Goal: Obtain resource: Download file/media

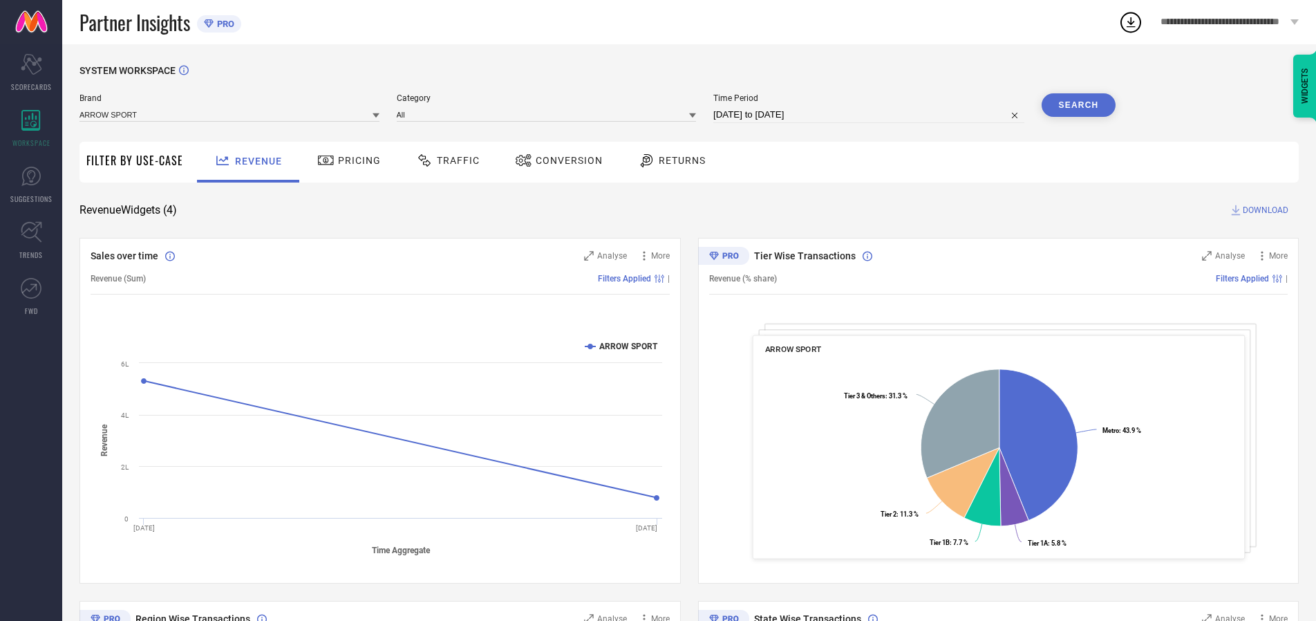
click at [445, 160] on span "Traffic" at bounding box center [458, 160] width 43 height 11
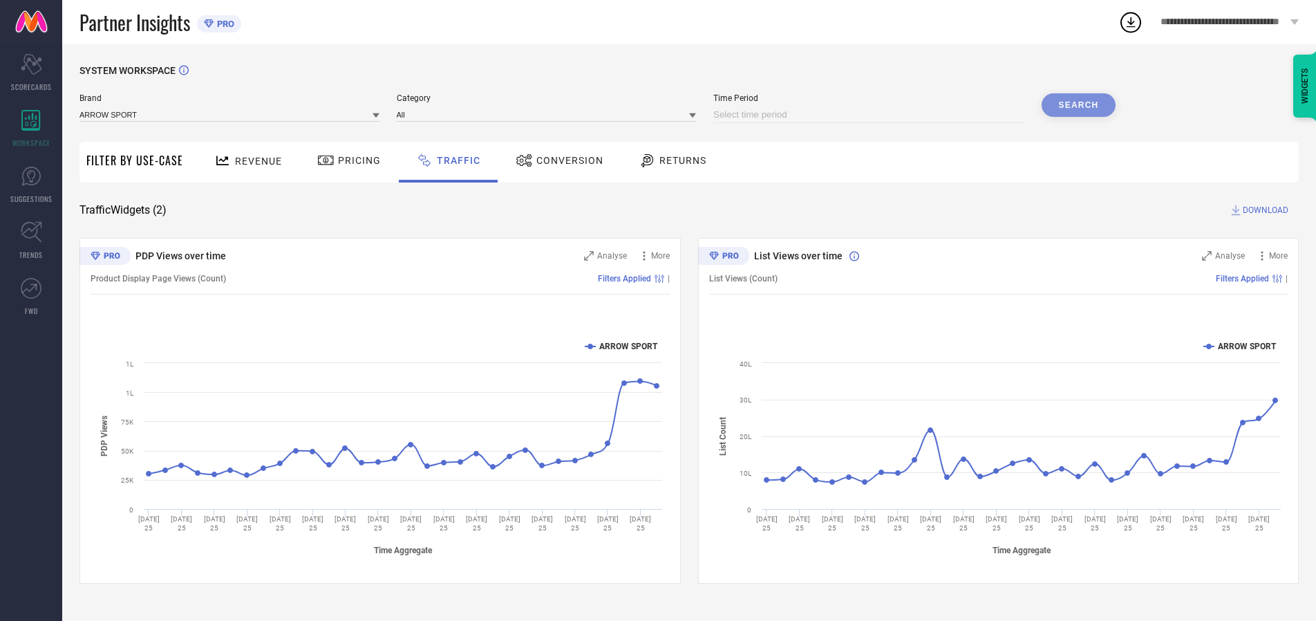
click at [871, 115] on input at bounding box center [869, 114] width 311 height 17
select select "8"
select select "2025"
select select "9"
select select "2025"
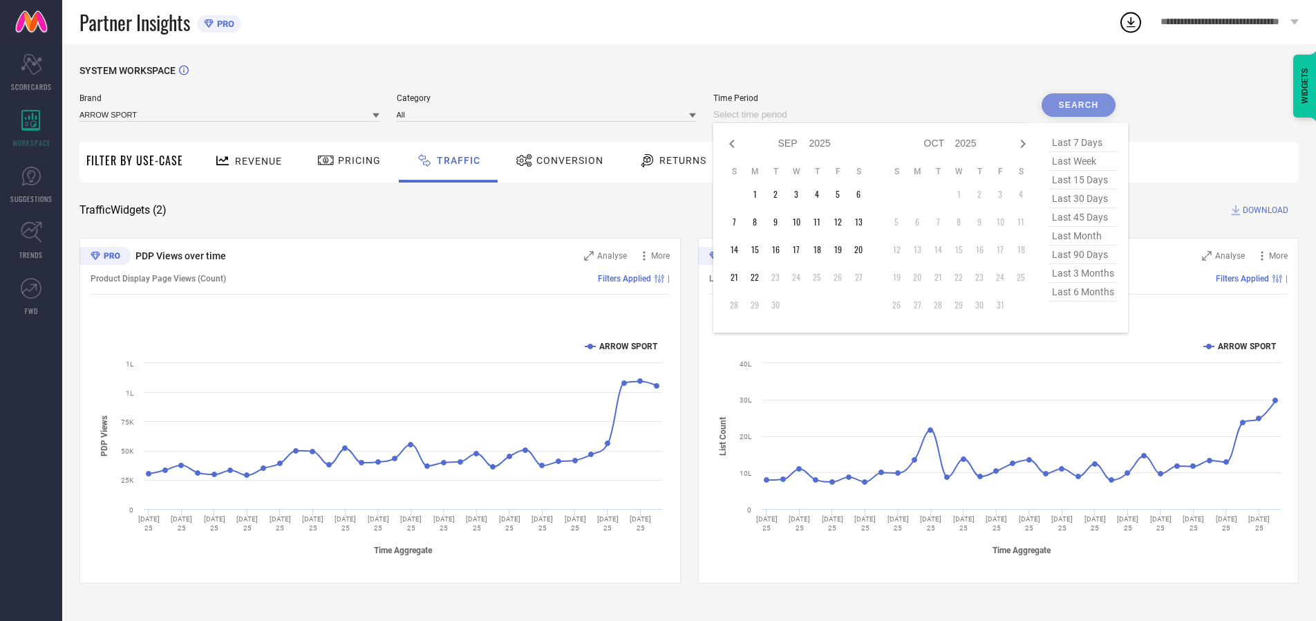
click at [759, 277] on td "22" at bounding box center [755, 277] width 21 height 21
type input "[DATE] to [DATE]"
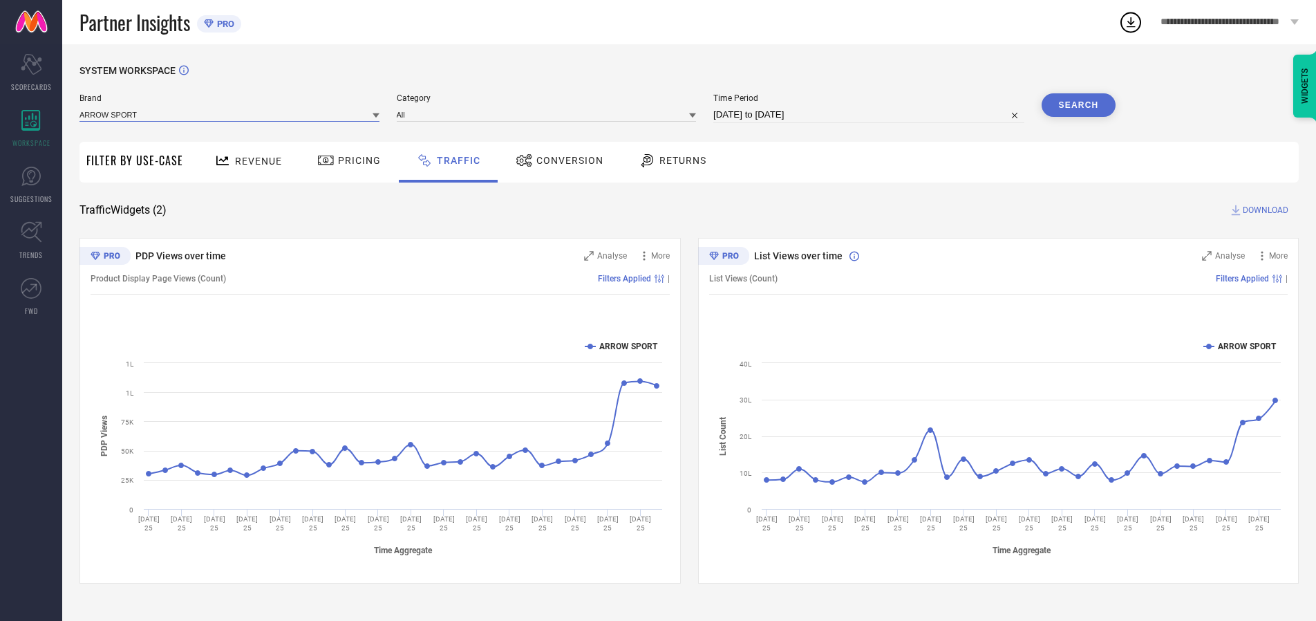
click at [230, 114] on input at bounding box center [230, 114] width 300 height 15
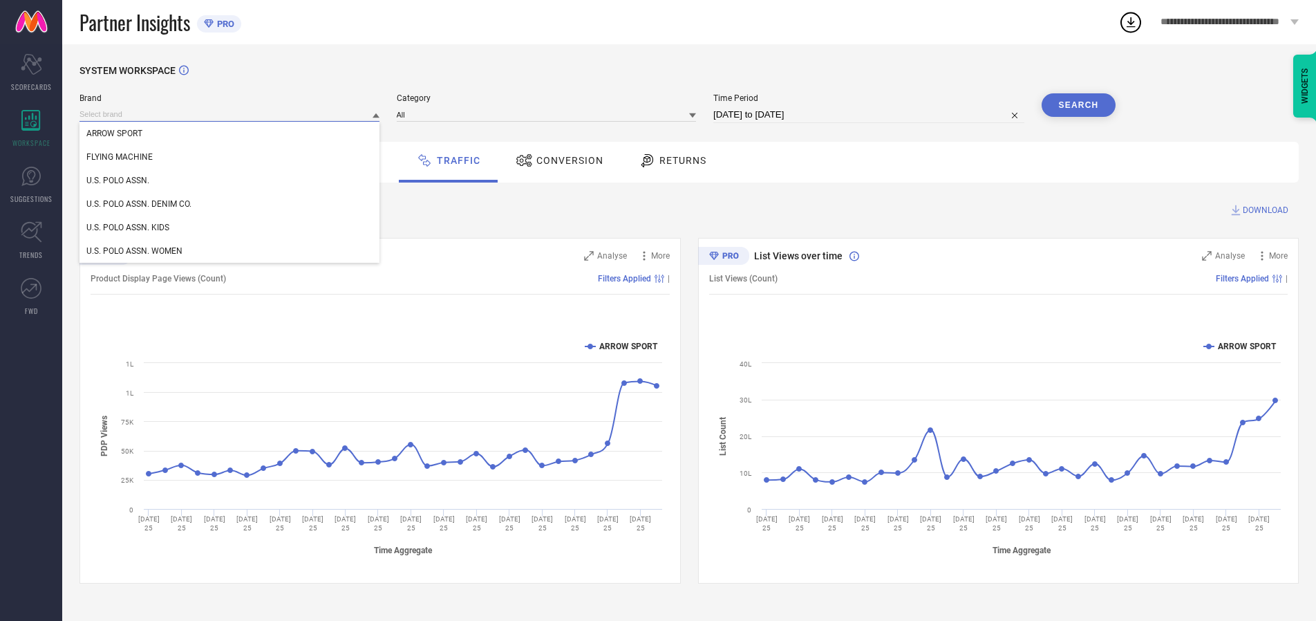
click at [230, 114] on input at bounding box center [230, 114] width 300 height 15
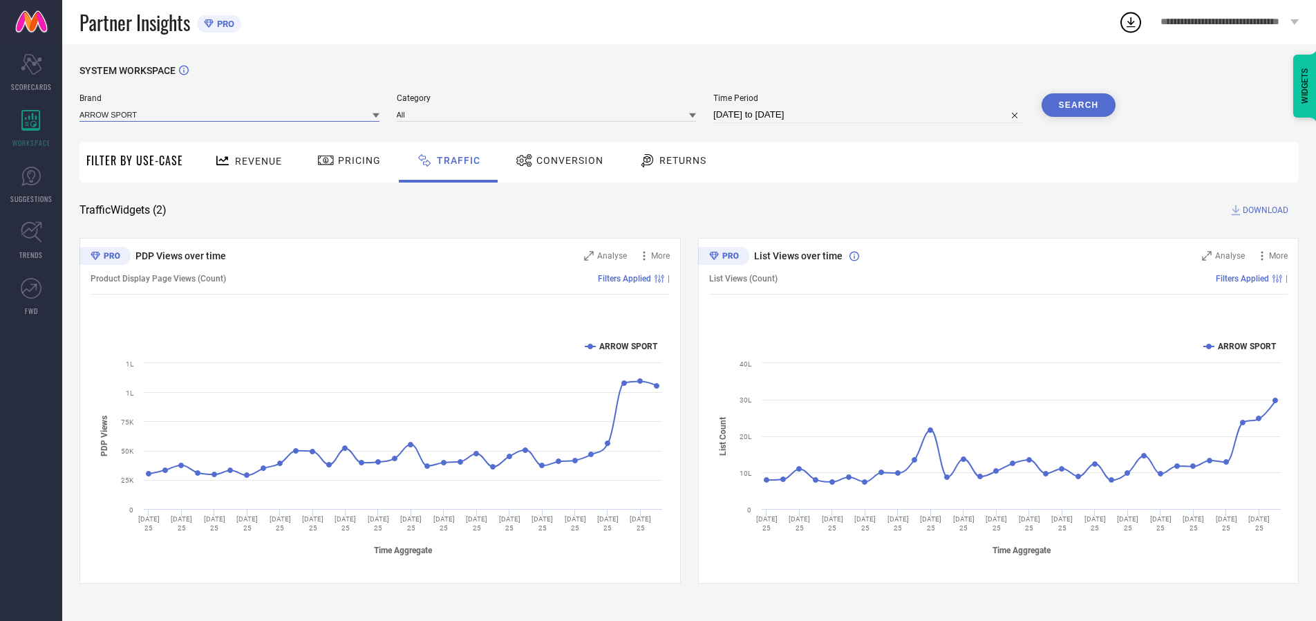
click at [230, 114] on input at bounding box center [230, 114] width 300 height 15
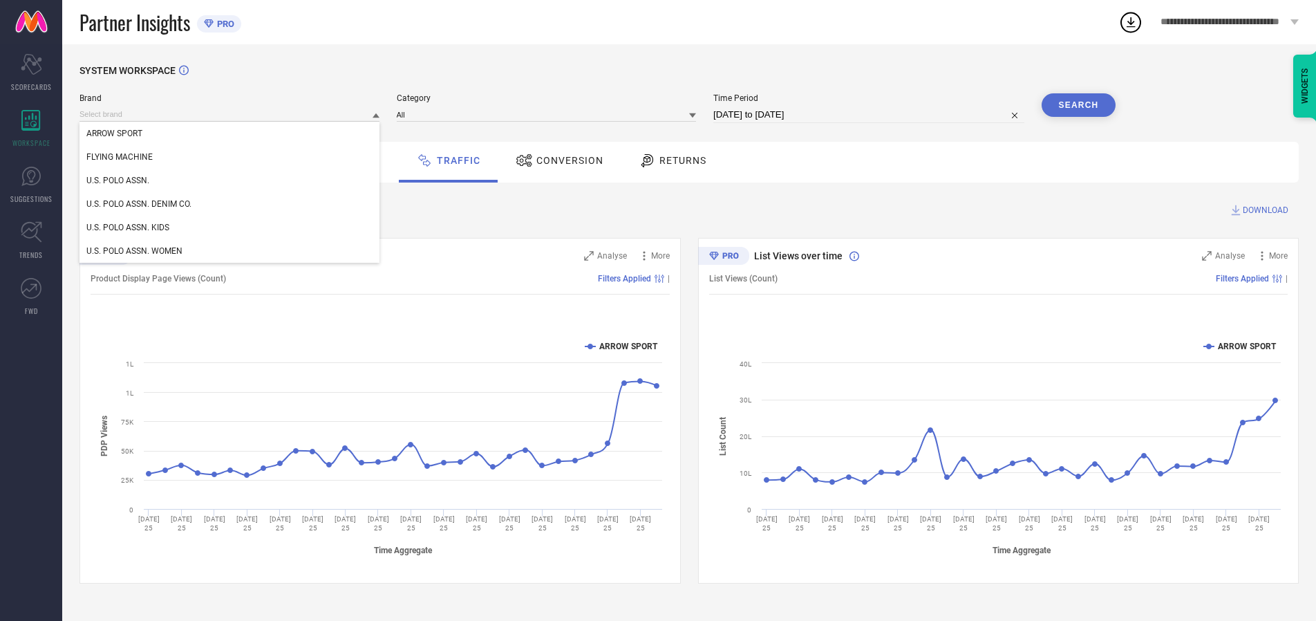
click at [230, 180] on div "U.S. POLO ASSN." at bounding box center [230, 181] width 300 height 24
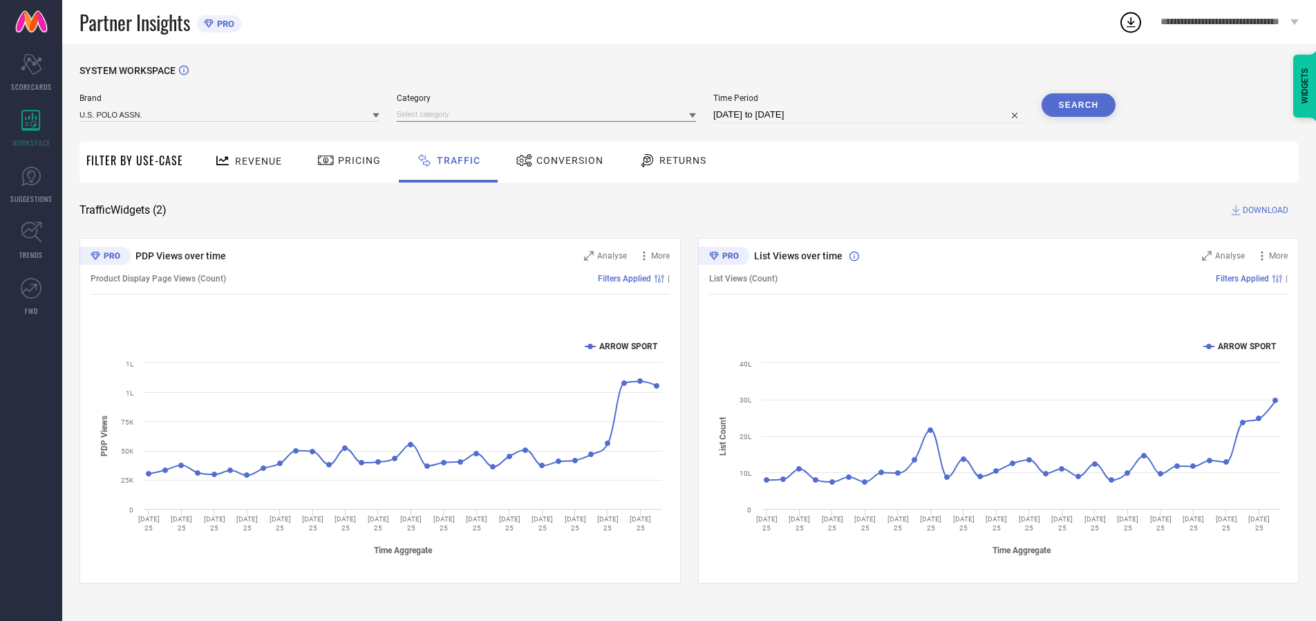
click at [550, 114] on input at bounding box center [547, 114] width 300 height 15
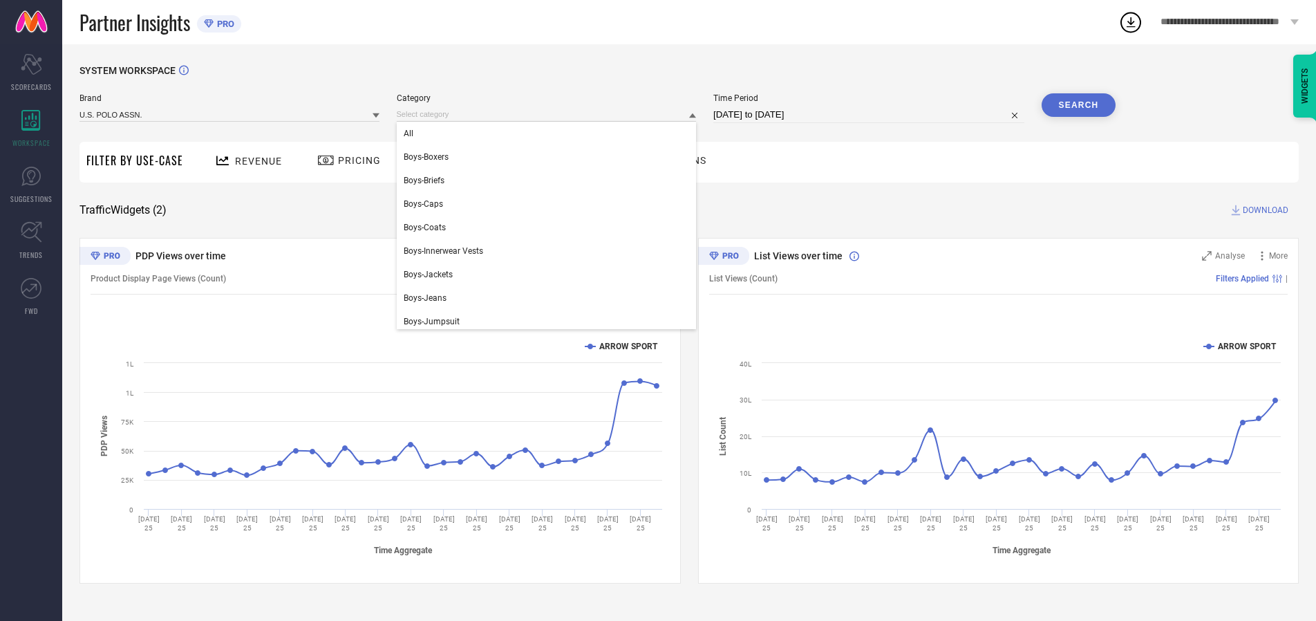
click at [550, 133] on div "All" at bounding box center [547, 134] width 300 height 24
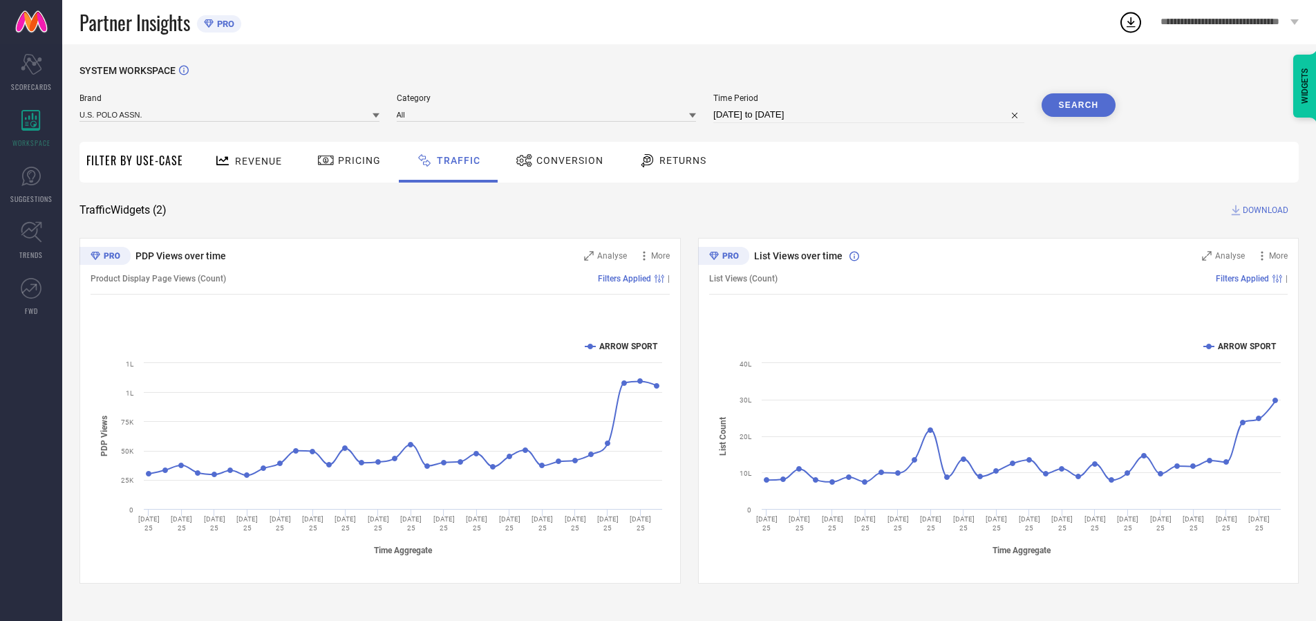
click at [1079, 105] on button "Search" at bounding box center [1079, 105] width 75 height 24
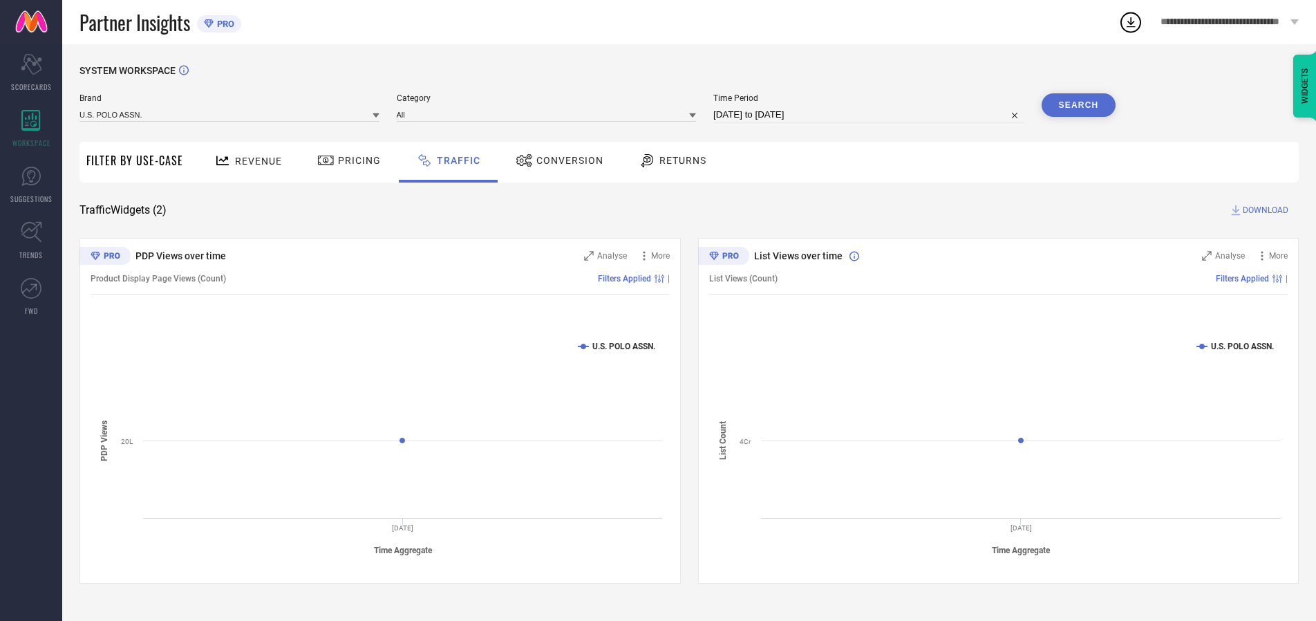
click at [1264, 210] on span "DOWNLOAD" at bounding box center [1266, 210] width 46 height 14
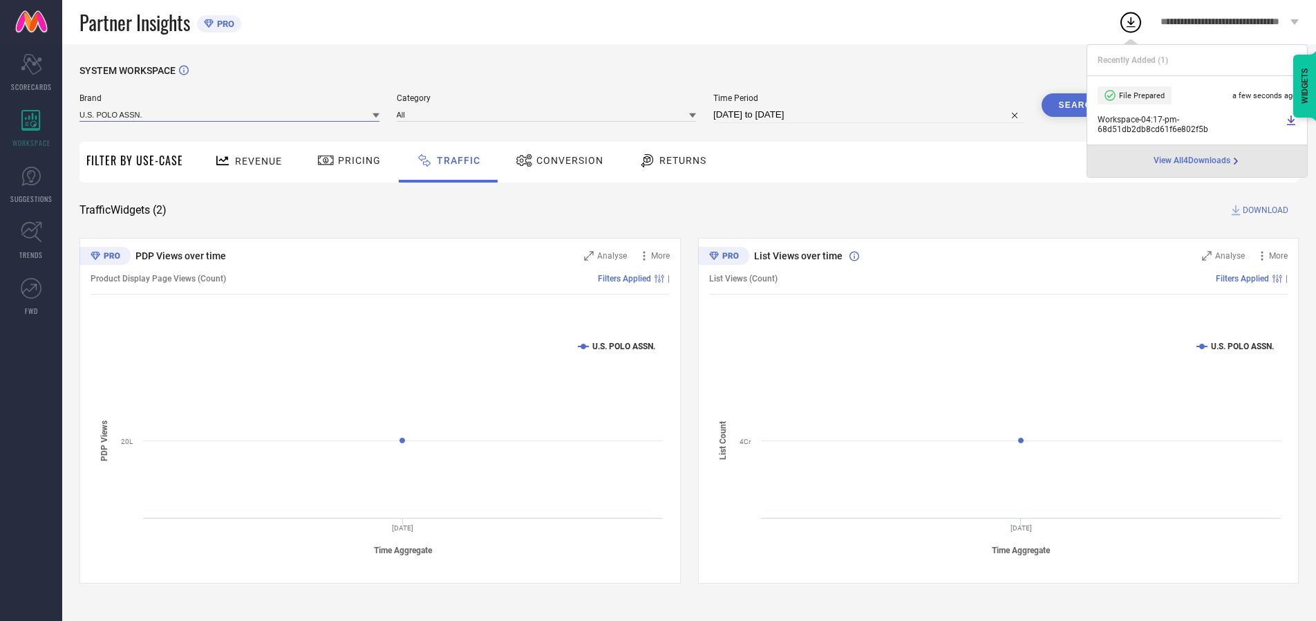
click at [230, 114] on input at bounding box center [230, 114] width 300 height 15
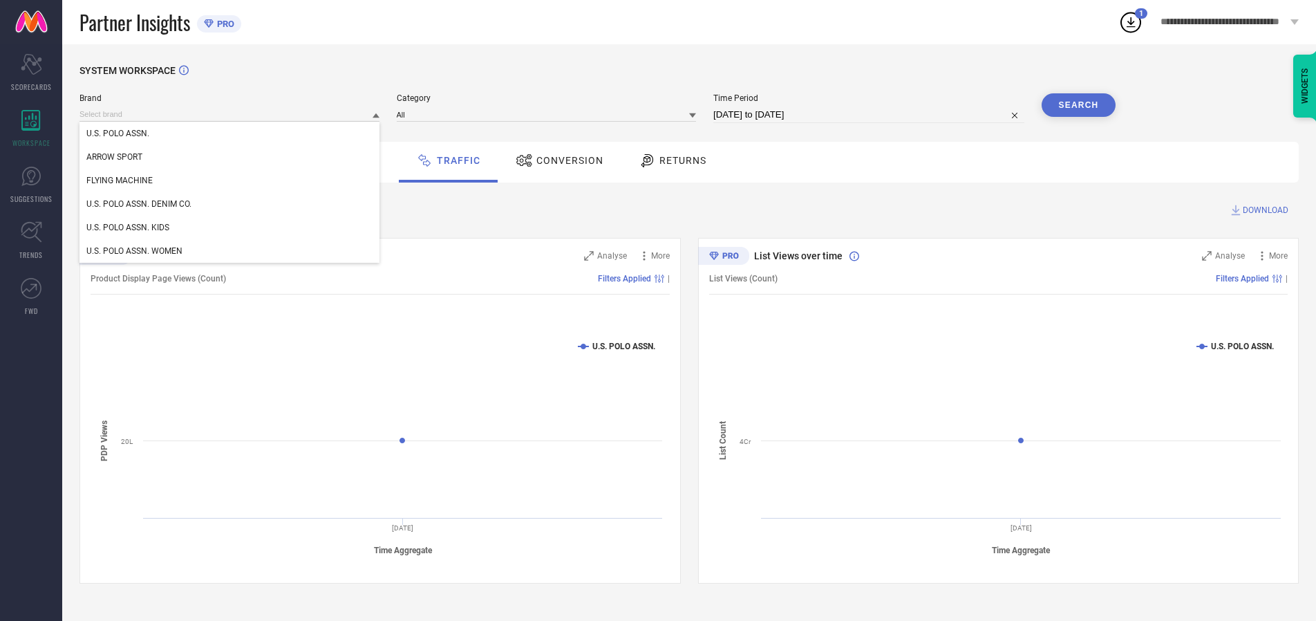
click at [230, 204] on div "U.S. POLO ASSN. DENIM CO." at bounding box center [230, 204] width 300 height 24
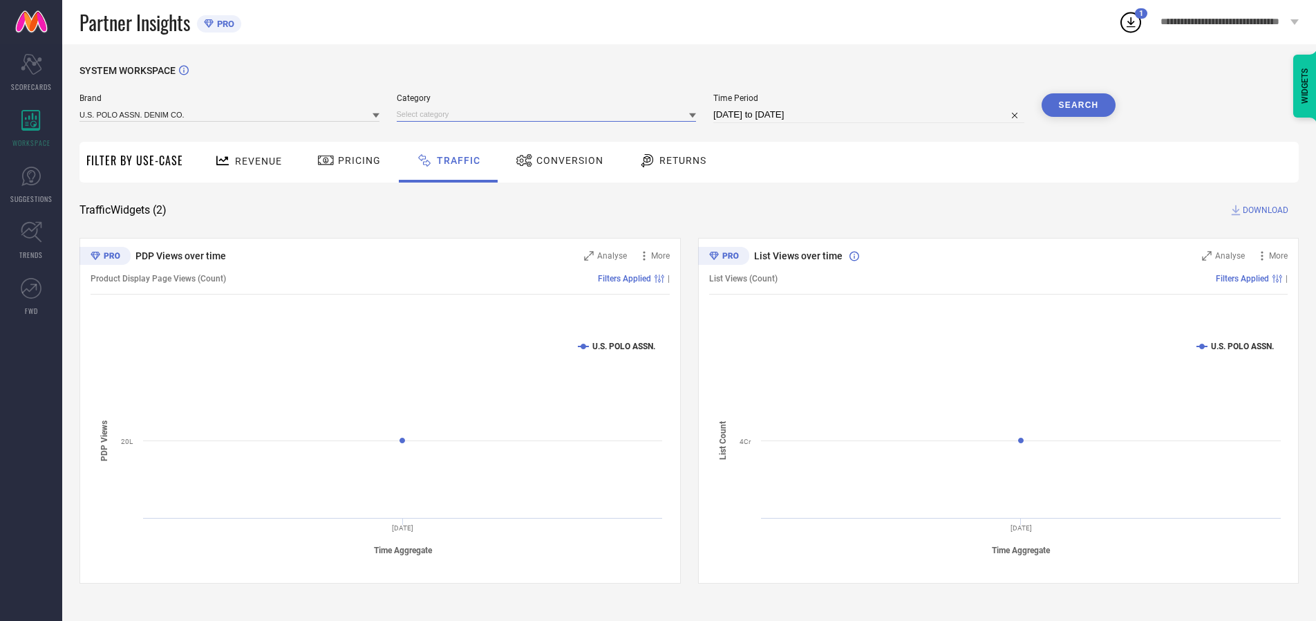
click at [550, 114] on input at bounding box center [547, 114] width 300 height 15
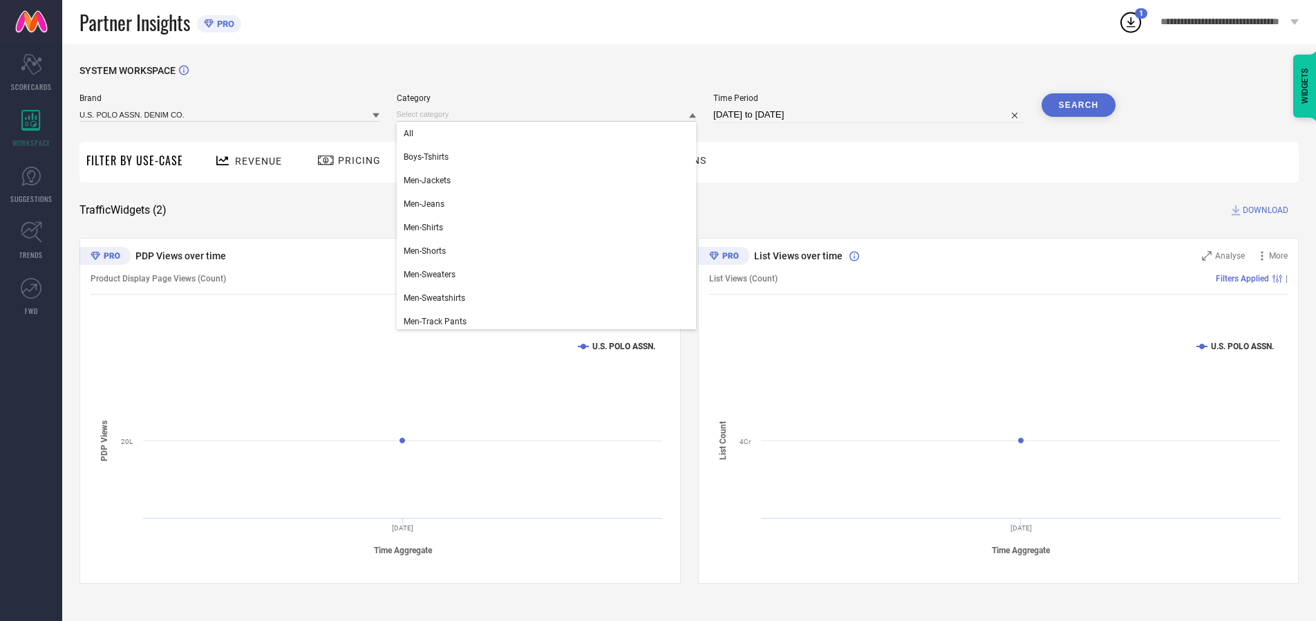
click at [550, 133] on div "All" at bounding box center [547, 134] width 300 height 24
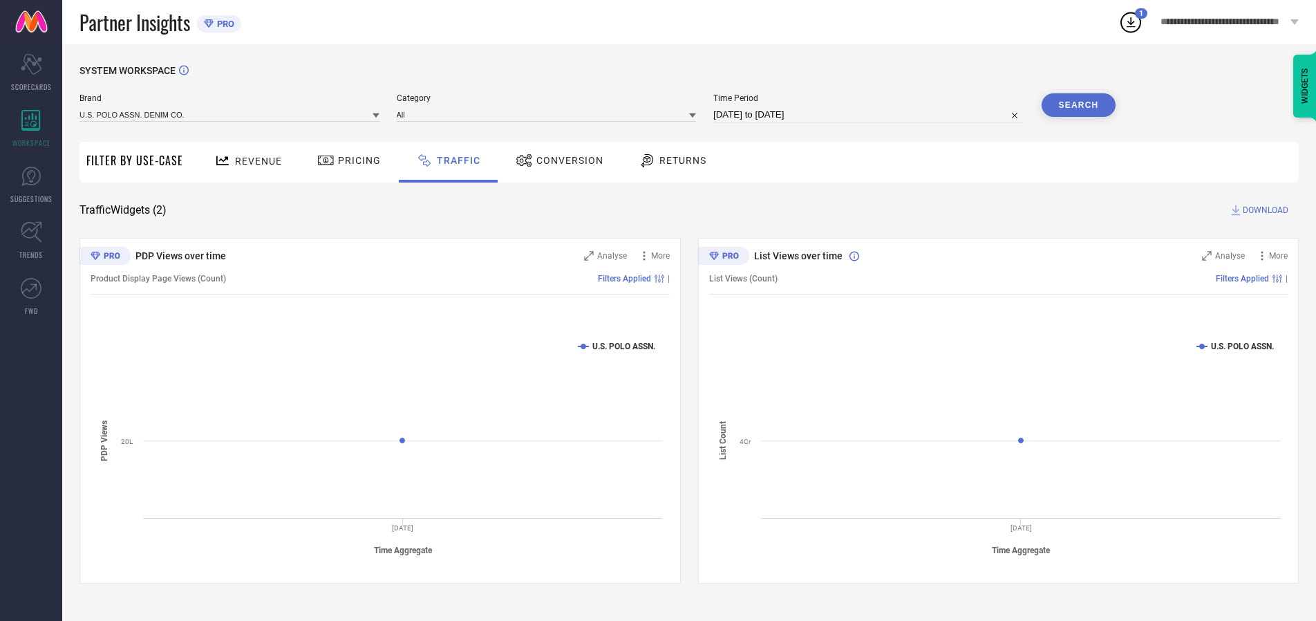
click at [1079, 105] on button "Search" at bounding box center [1079, 105] width 75 height 24
click at [1264, 210] on span "DOWNLOAD" at bounding box center [1266, 210] width 46 height 14
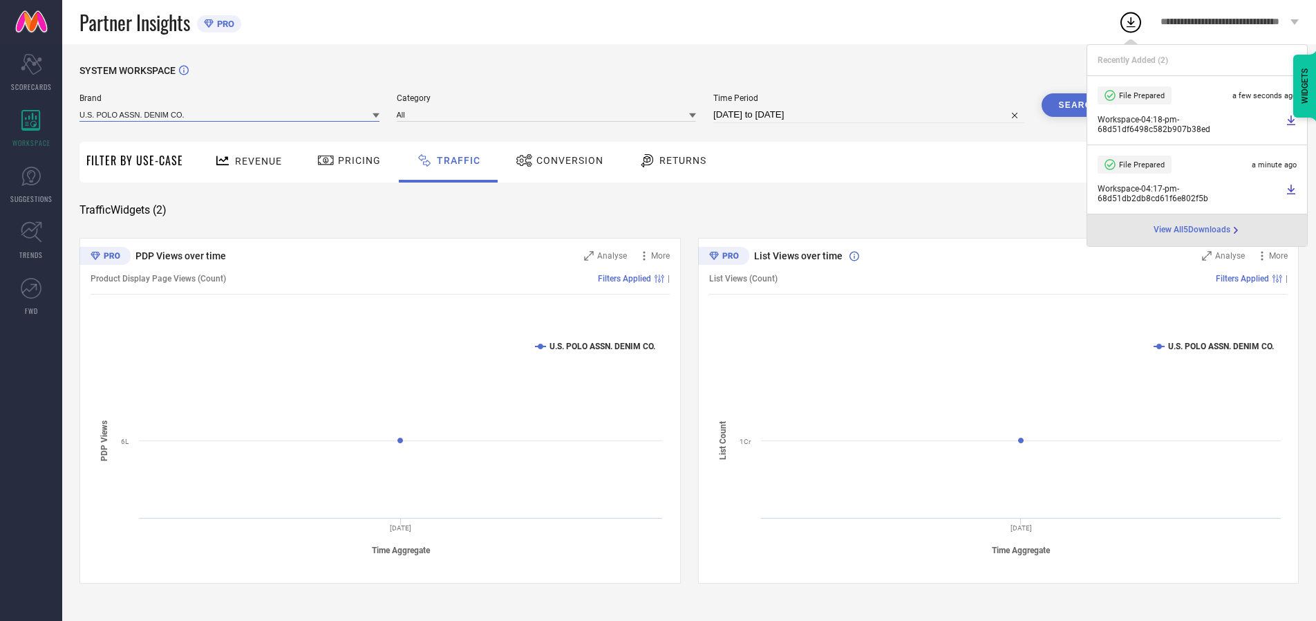
click at [230, 114] on input at bounding box center [230, 114] width 300 height 15
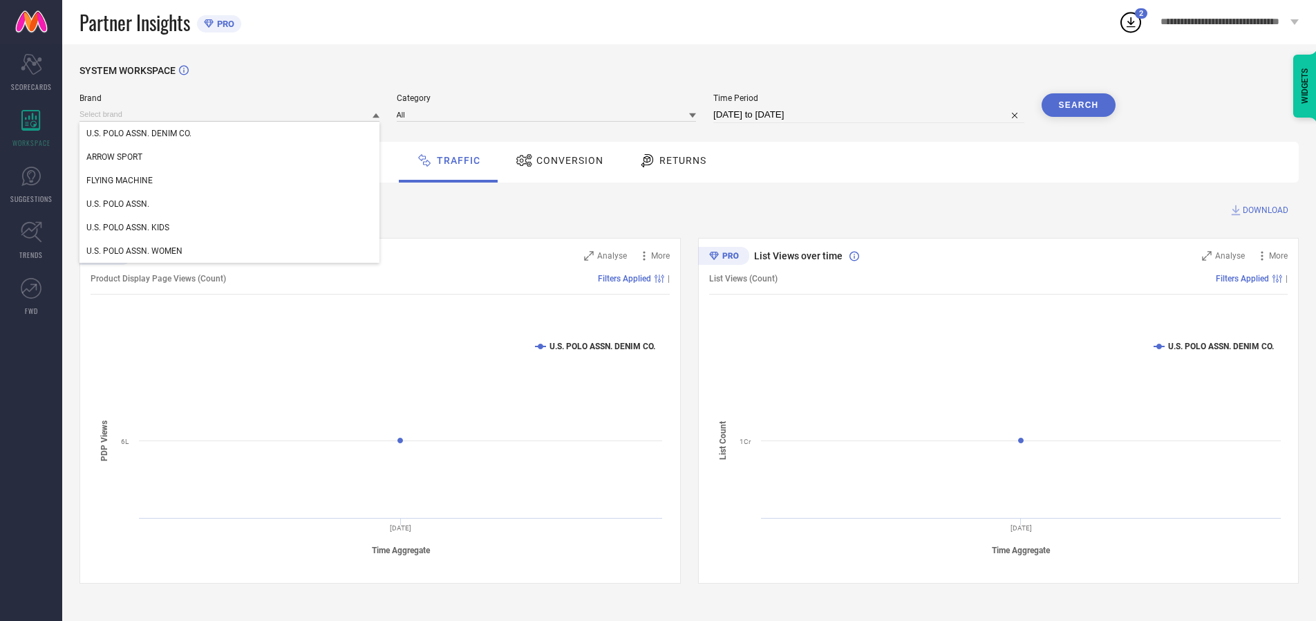
click at [230, 227] on div "U.S. POLO ASSN. KIDS" at bounding box center [230, 228] width 300 height 24
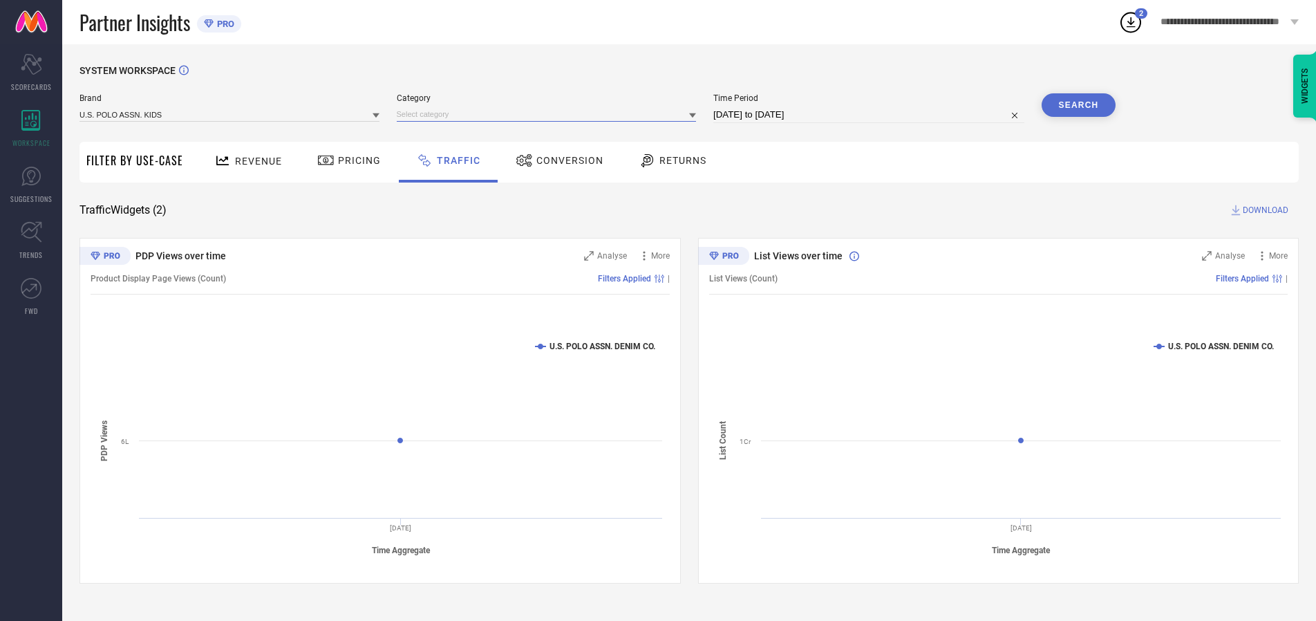
click at [550, 114] on input at bounding box center [547, 114] width 300 height 15
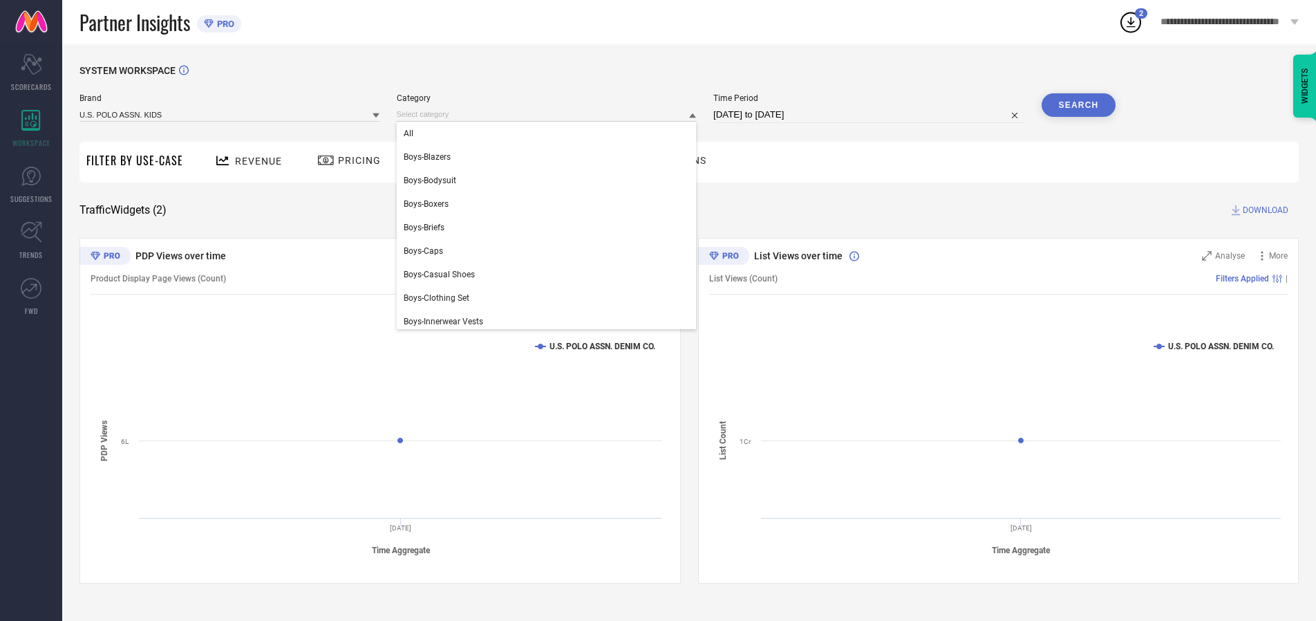
click at [550, 133] on div "All" at bounding box center [547, 134] width 300 height 24
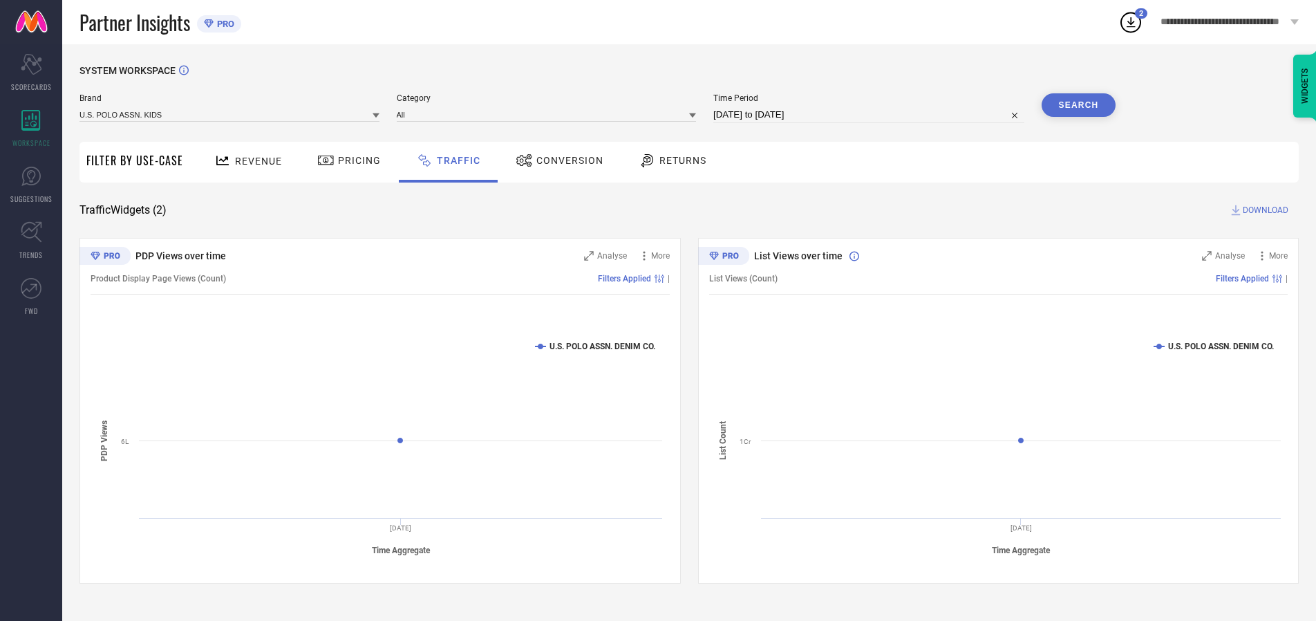
click at [1079, 105] on button "Search" at bounding box center [1079, 105] width 75 height 24
click at [1264, 210] on span "DOWNLOAD" at bounding box center [1266, 210] width 46 height 14
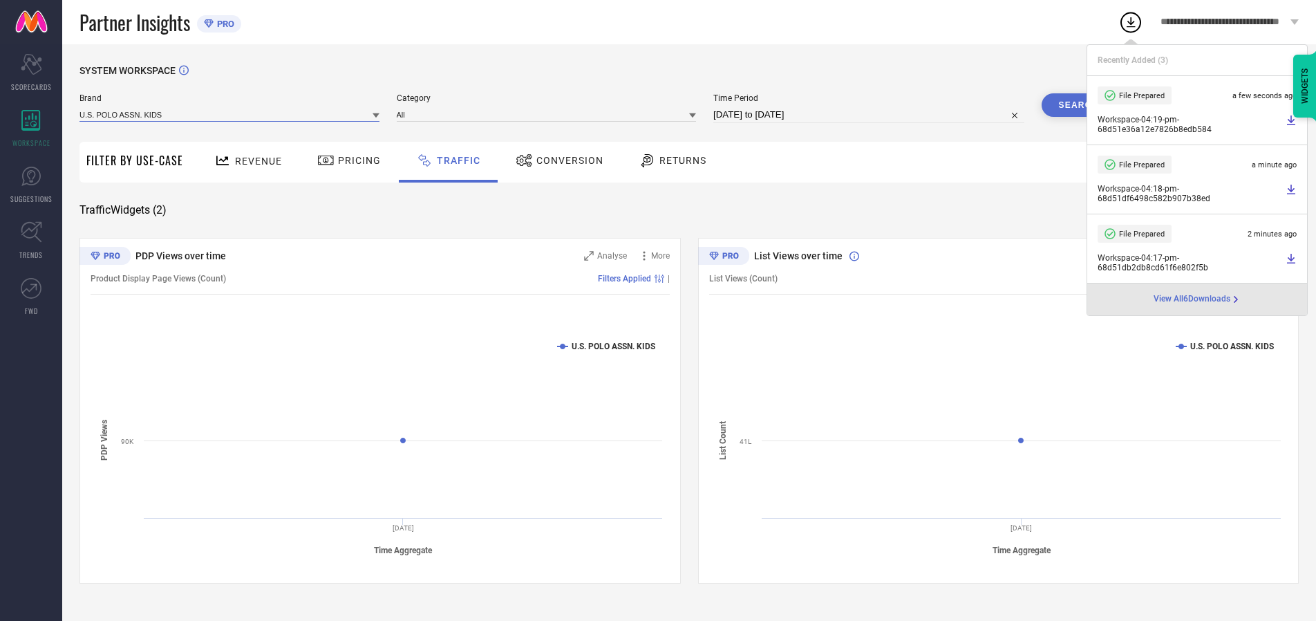
click at [230, 114] on input at bounding box center [230, 114] width 300 height 15
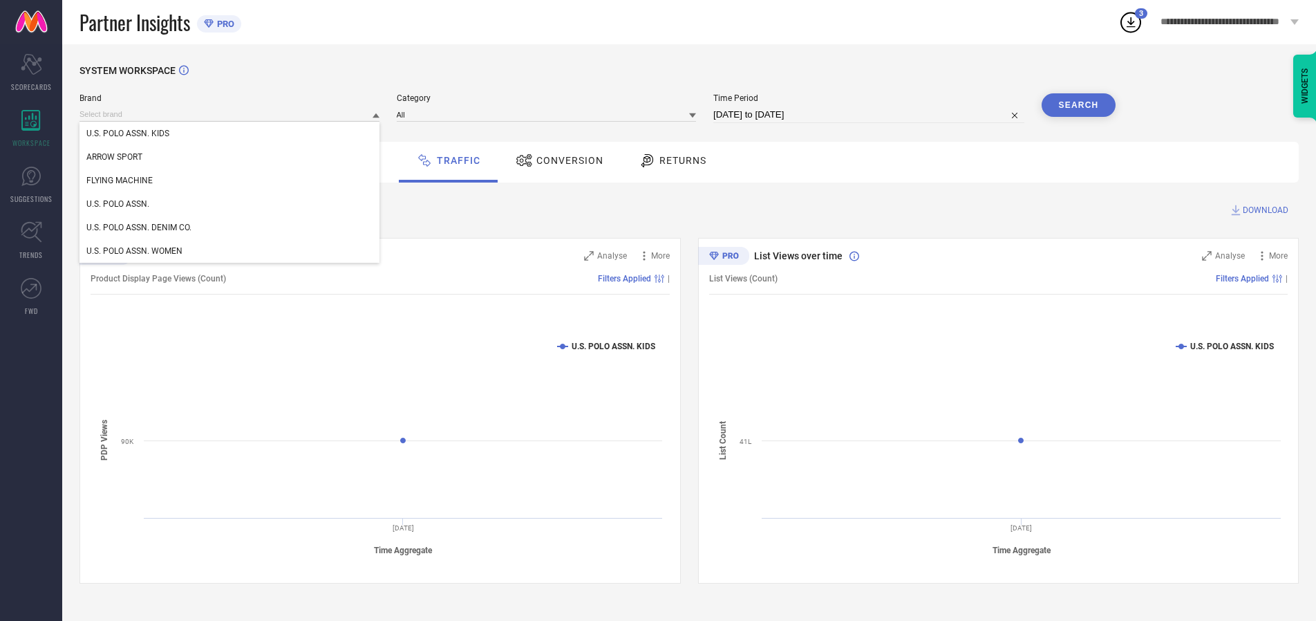
click at [230, 251] on div "U.S. POLO ASSN. WOMEN" at bounding box center [230, 251] width 300 height 24
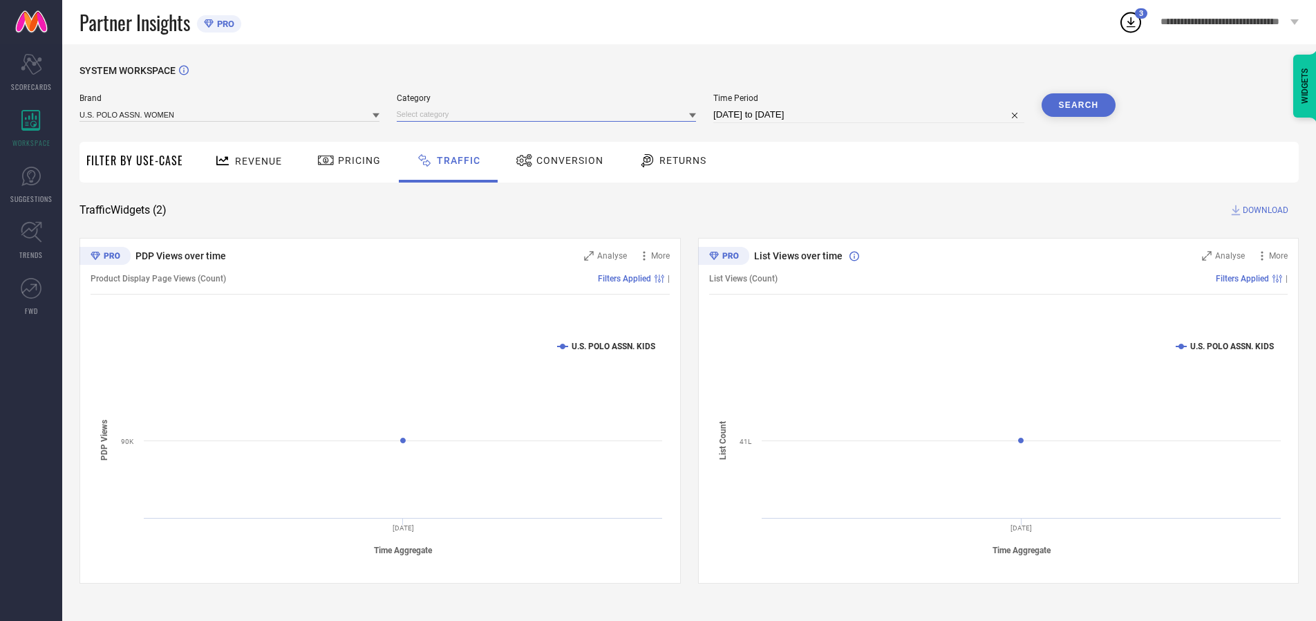
click at [550, 114] on input at bounding box center [547, 114] width 300 height 15
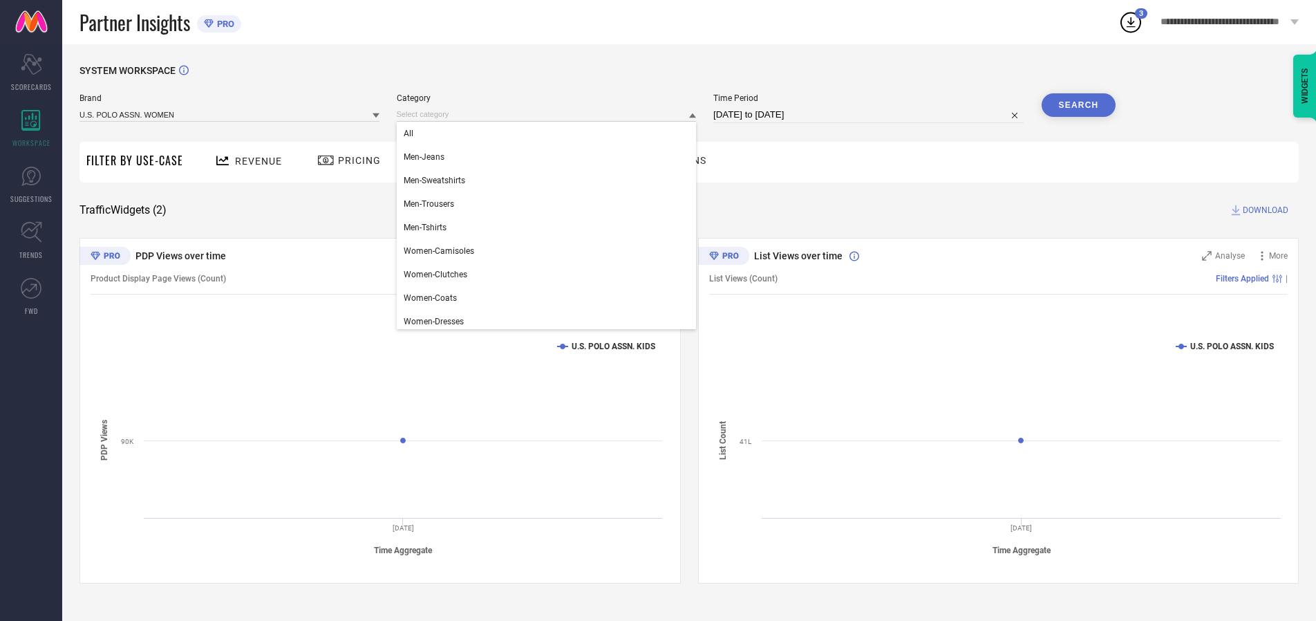
click at [550, 133] on div "All" at bounding box center [547, 134] width 300 height 24
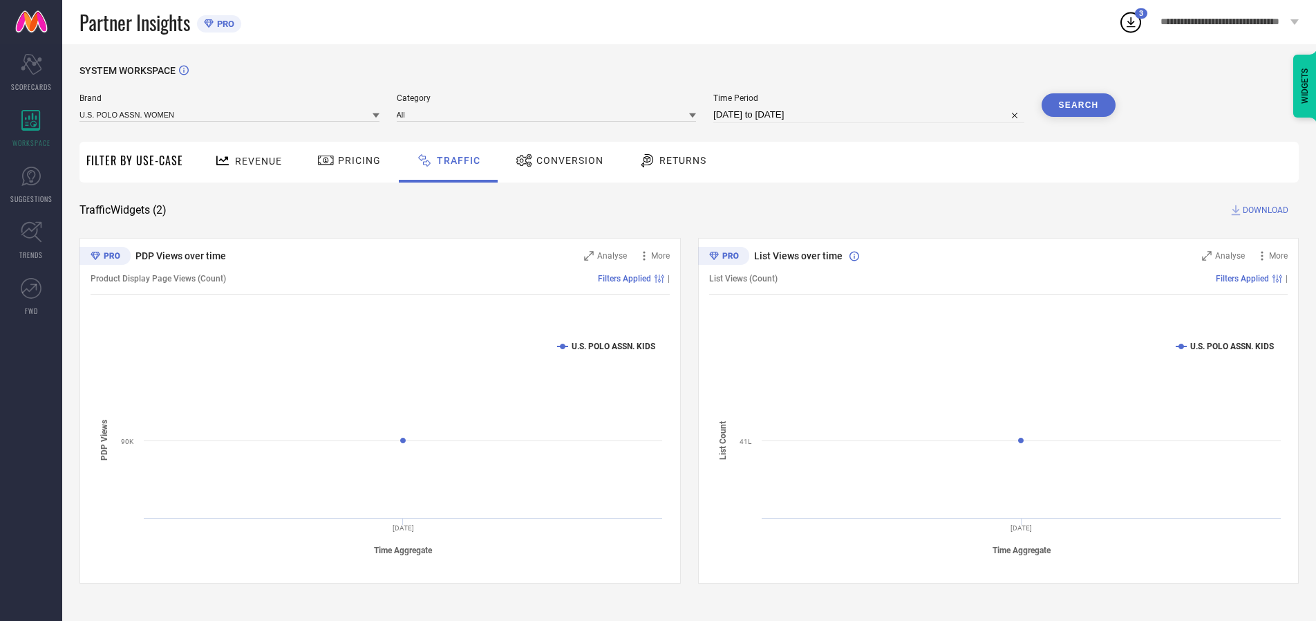
click at [1079, 105] on button "Search" at bounding box center [1079, 105] width 75 height 24
click at [1264, 210] on span "DOWNLOAD" at bounding box center [1266, 210] width 46 height 14
